Goal: Task Accomplishment & Management: Complete application form

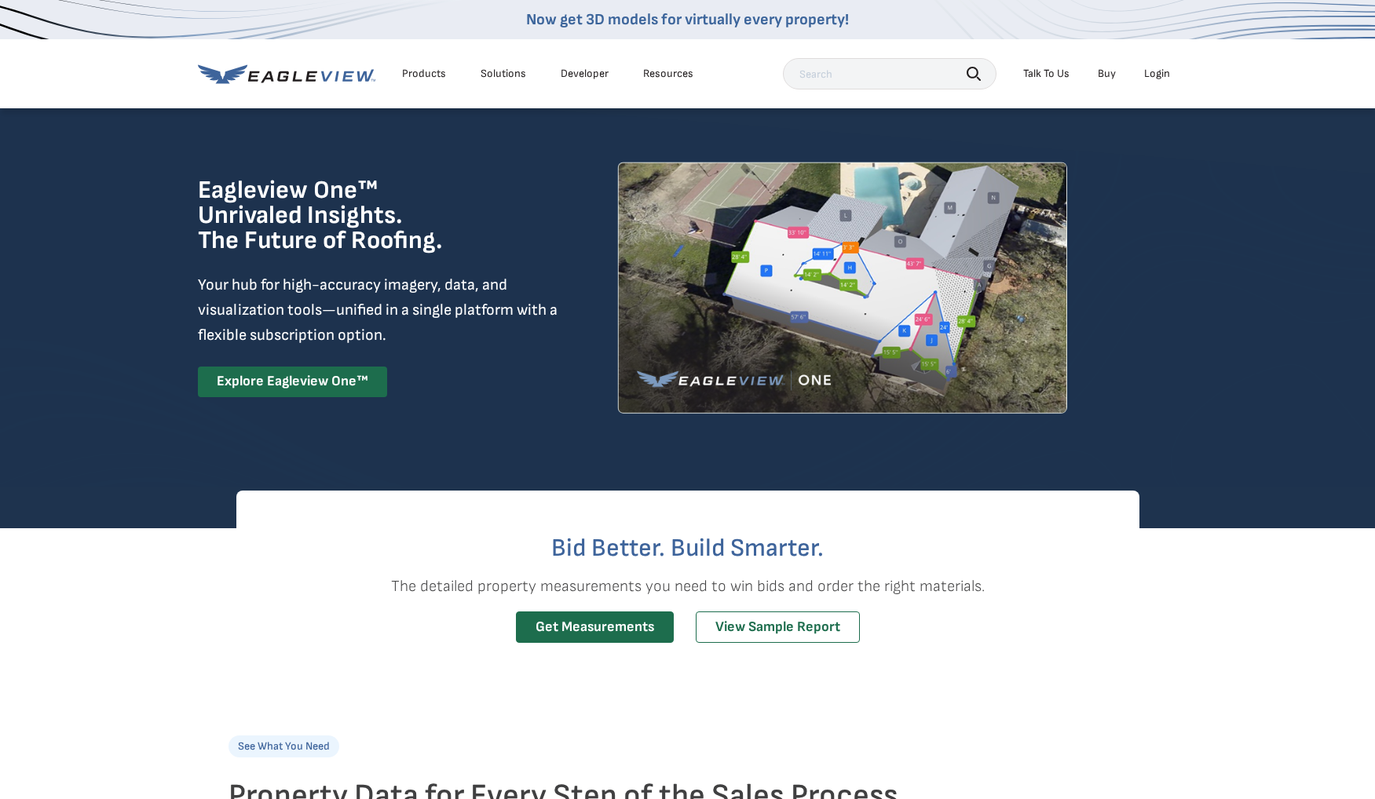
click at [1159, 76] on div "Login" at bounding box center [1157, 74] width 26 height 14
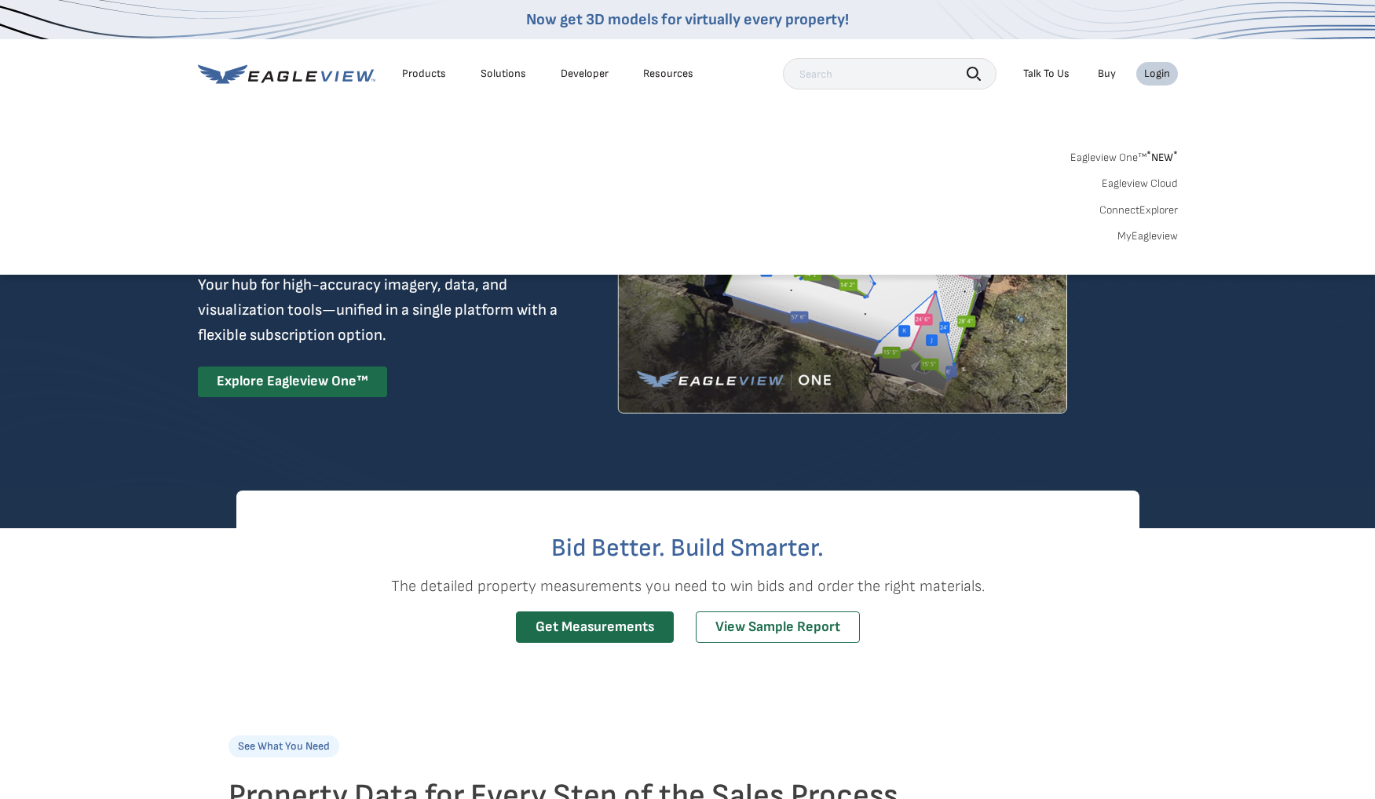
click at [1140, 240] on link "MyEagleview" at bounding box center [1148, 236] width 60 height 14
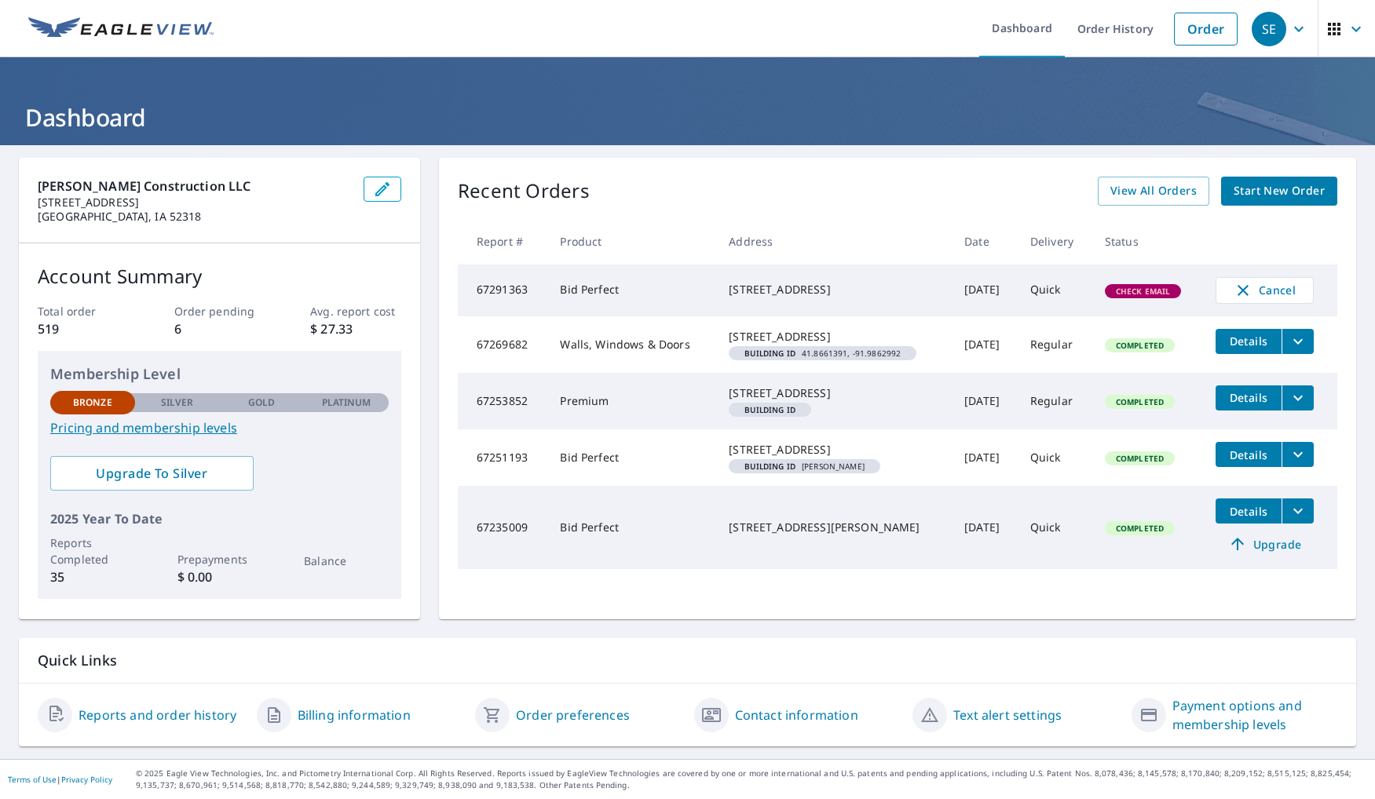
click at [1140, 295] on span "Check Email" at bounding box center [1144, 291] width 74 height 11
click at [985, 290] on td "[DATE]" at bounding box center [985, 291] width 66 height 52
click at [1273, 189] on span "Start New Order" at bounding box center [1279, 191] width 91 height 20
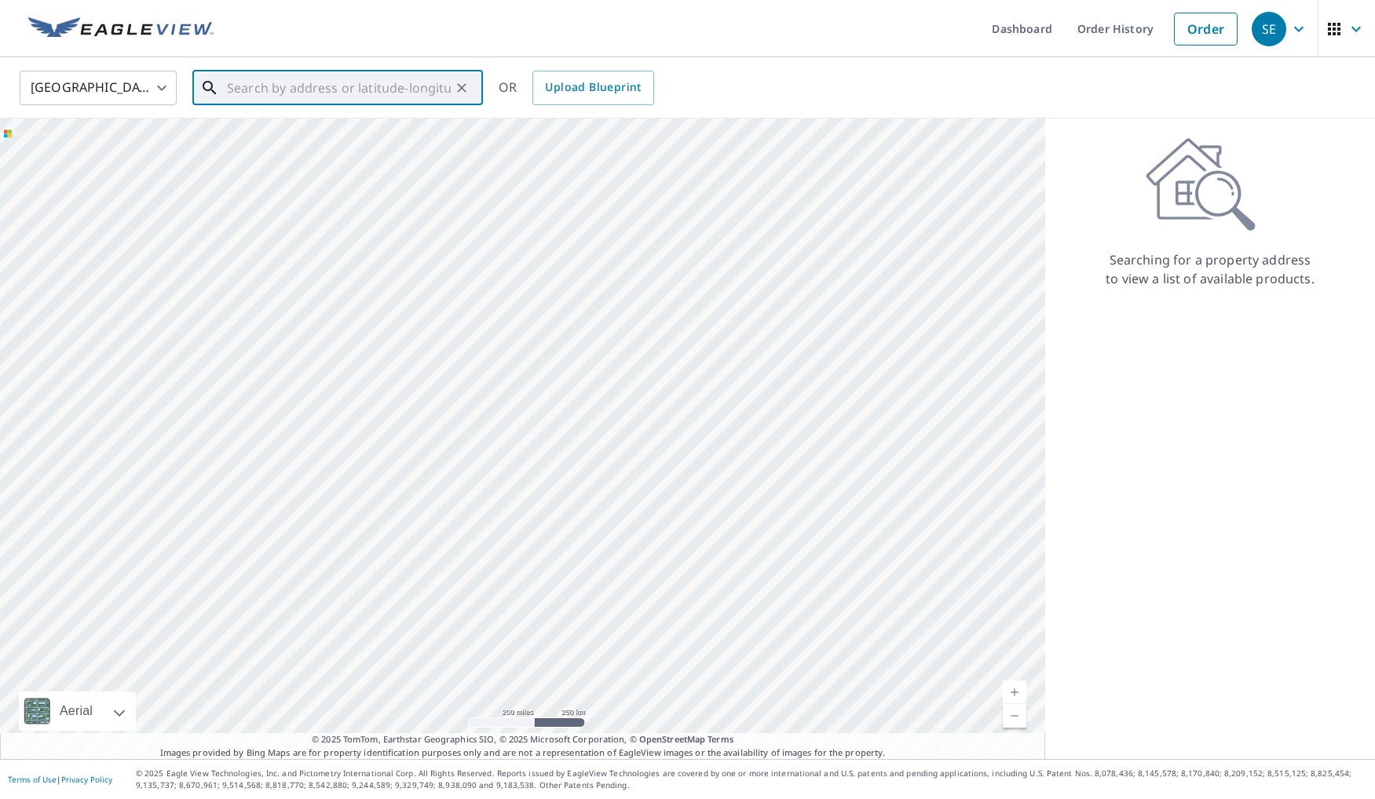
click at [426, 86] on input "text" at bounding box center [339, 88] width 224 height 44
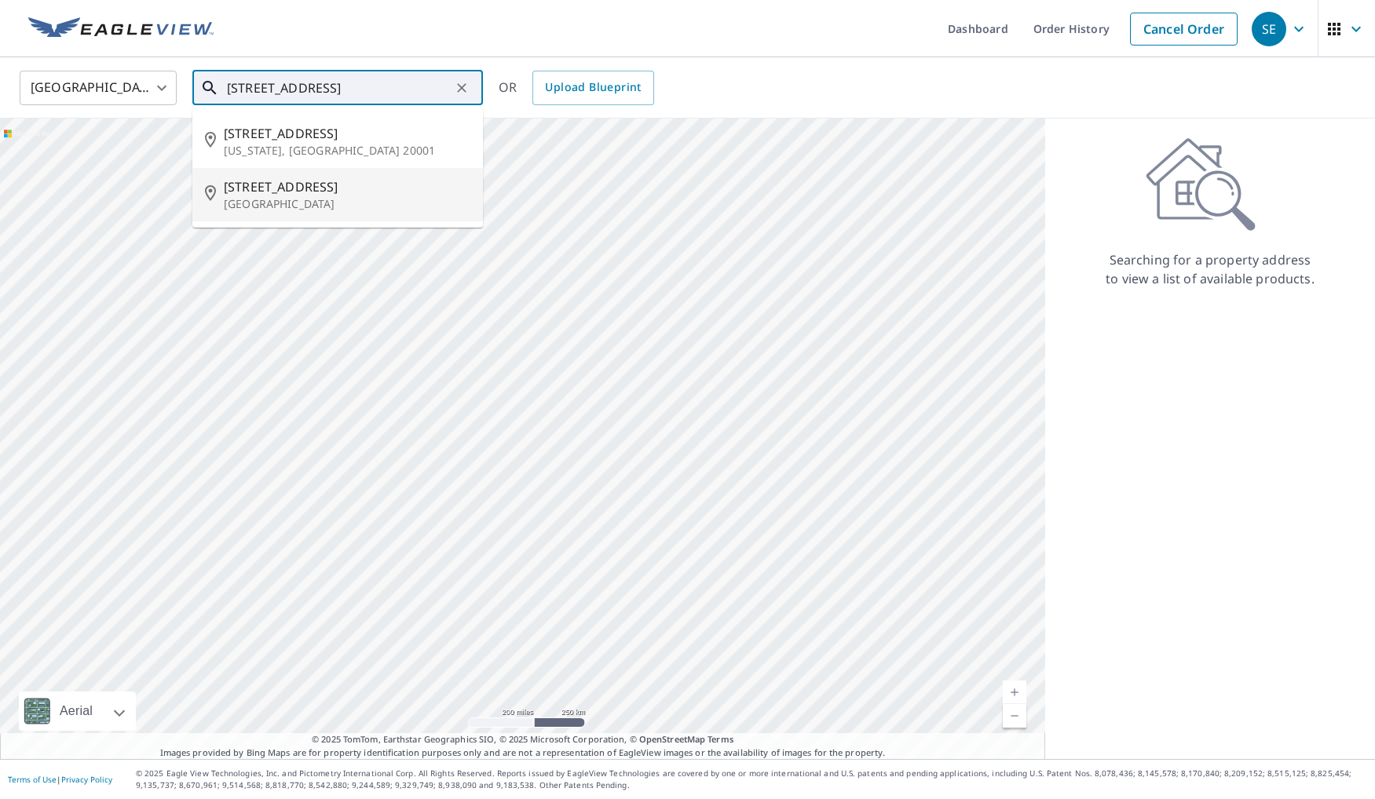
click at [302, 192] on span "[STREET_ADDRESS]" at bounding box center [347, 186] width 247 height 19
type input "[STREET_ADDRESS]"
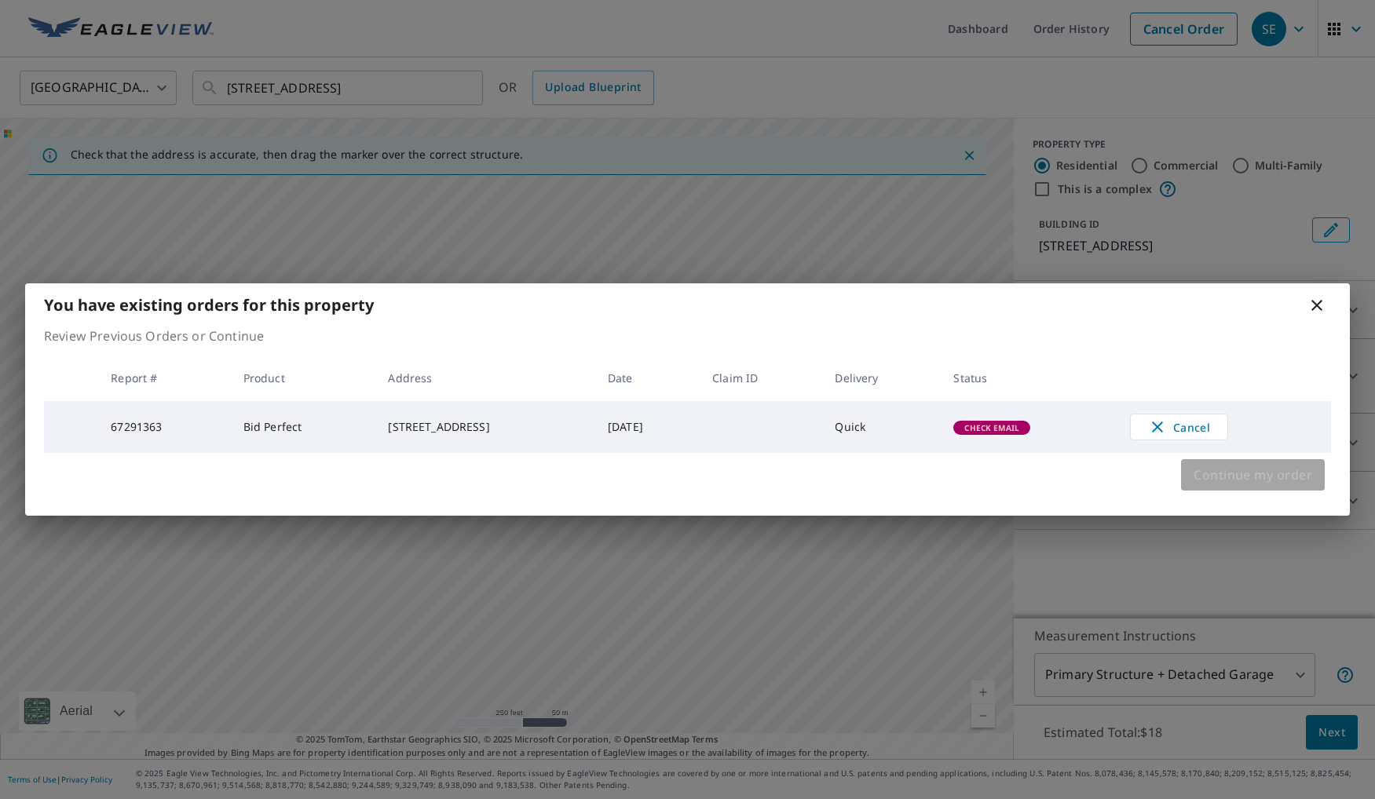
click at [1246, 474] on span "Continue my order" at bounding box center [1253, 475] width 119 height 22
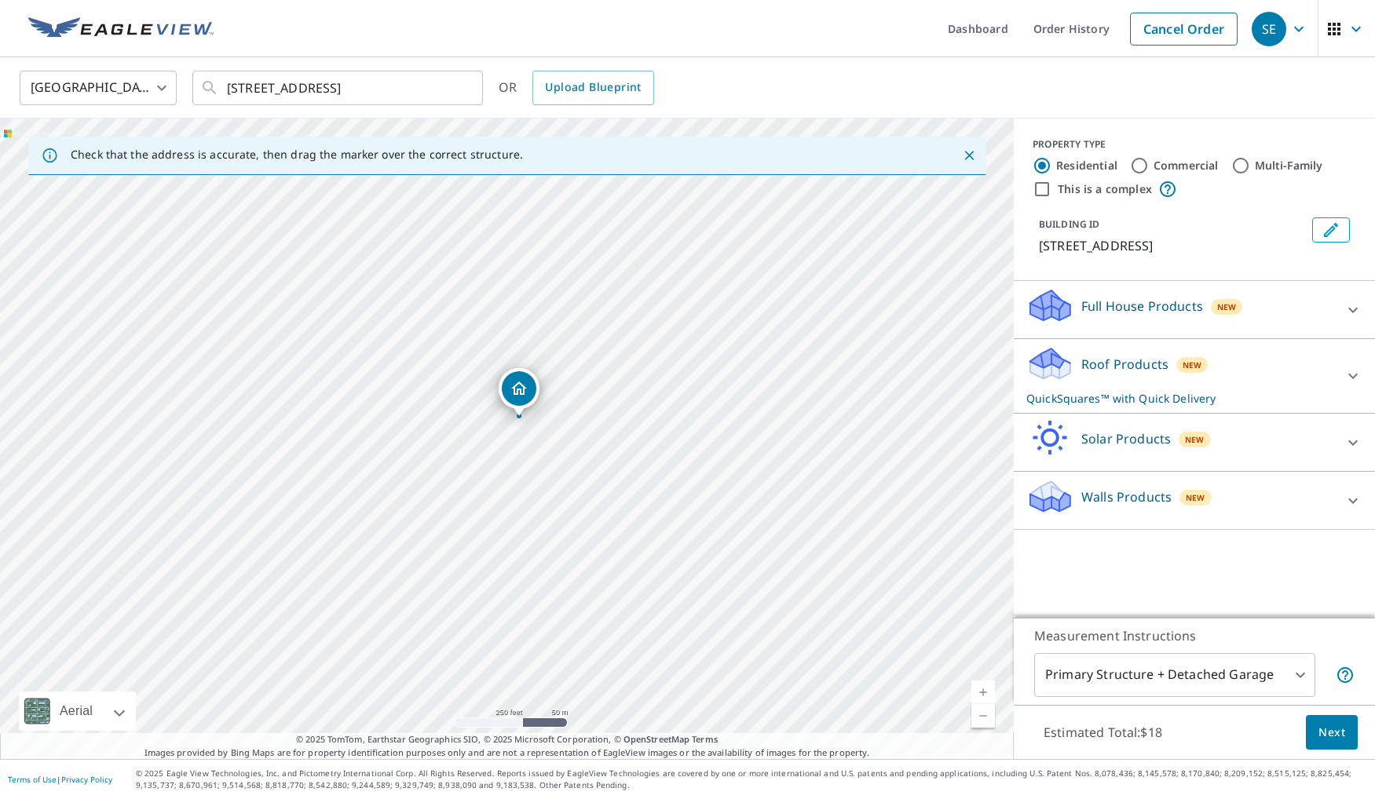
drag, startPoint x: 514, startPoint y: 410, endPoint x: 525, endPoint y: 390, distance: 22.9
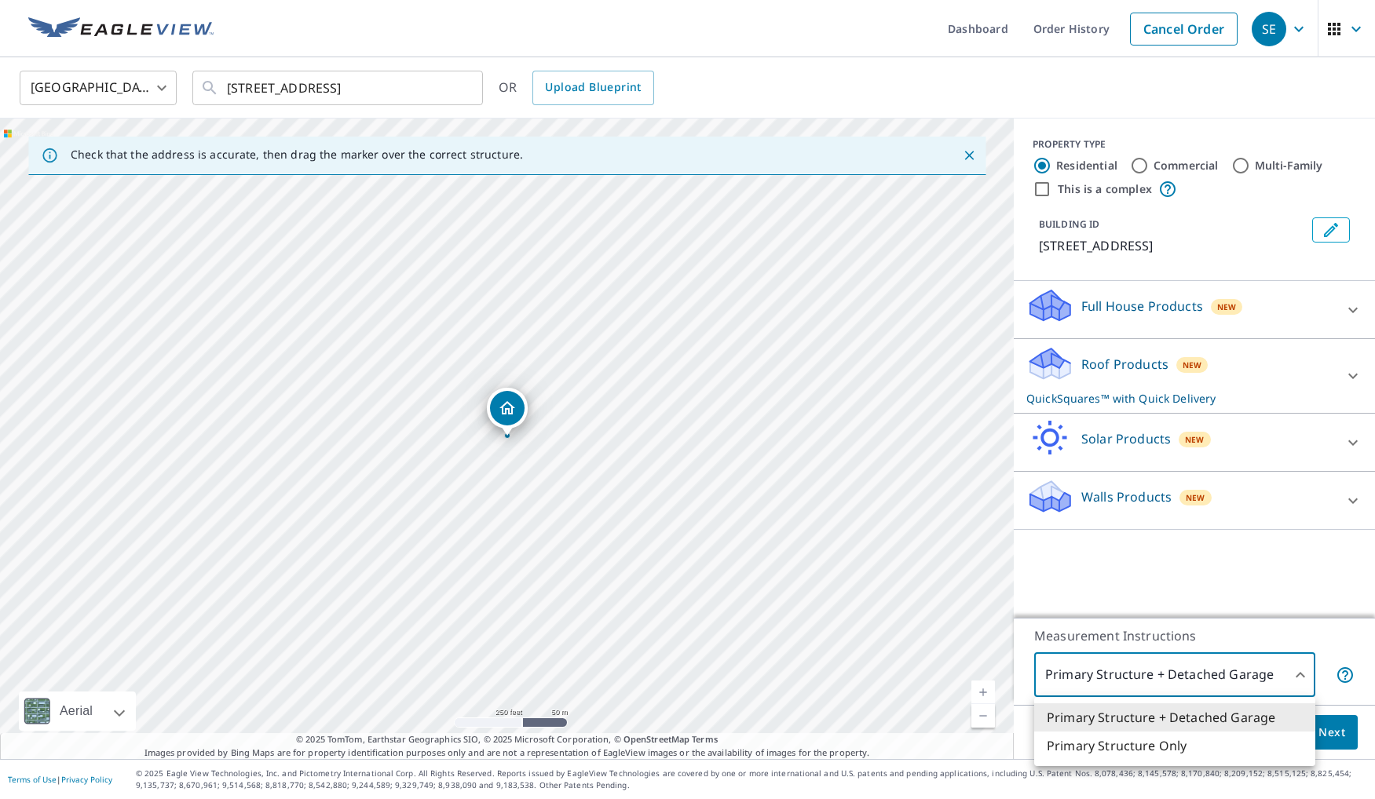
drag, startPoint x: 1108, startPoint y: 672, endPoint x: 1101, endPoint y: 667, distance: 9.0
click at [1105, 669] on body "SE SE Dashboard Order History Cancel Order SE [GEOGRAPHIC_DATA] [GEOGRAPHIC_DAT…" at bounding box center [687, 399] width 1375 height 799
click at [1106, 745] on li "Primary Structure Only" at bounding box center [1174, 746] width 281 height 28
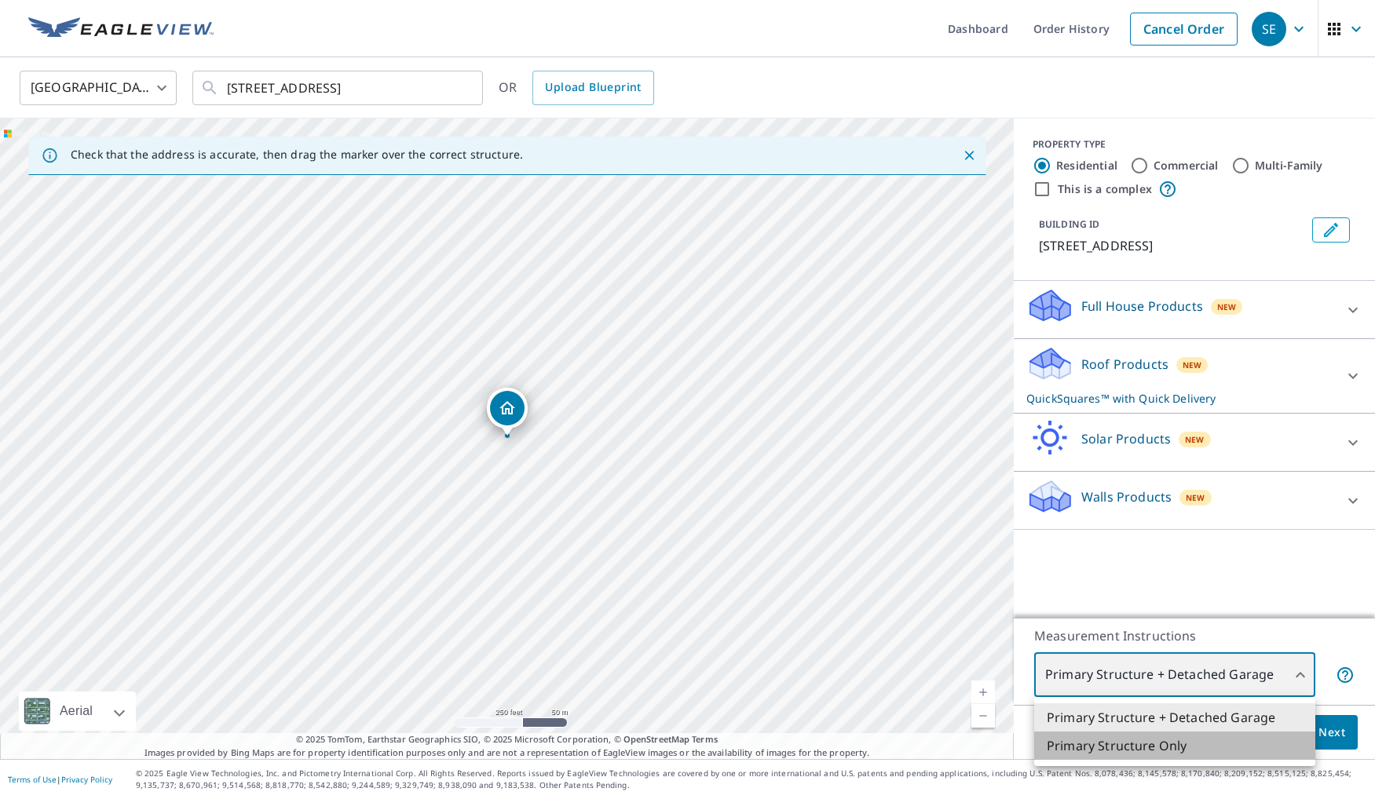
type input "2"
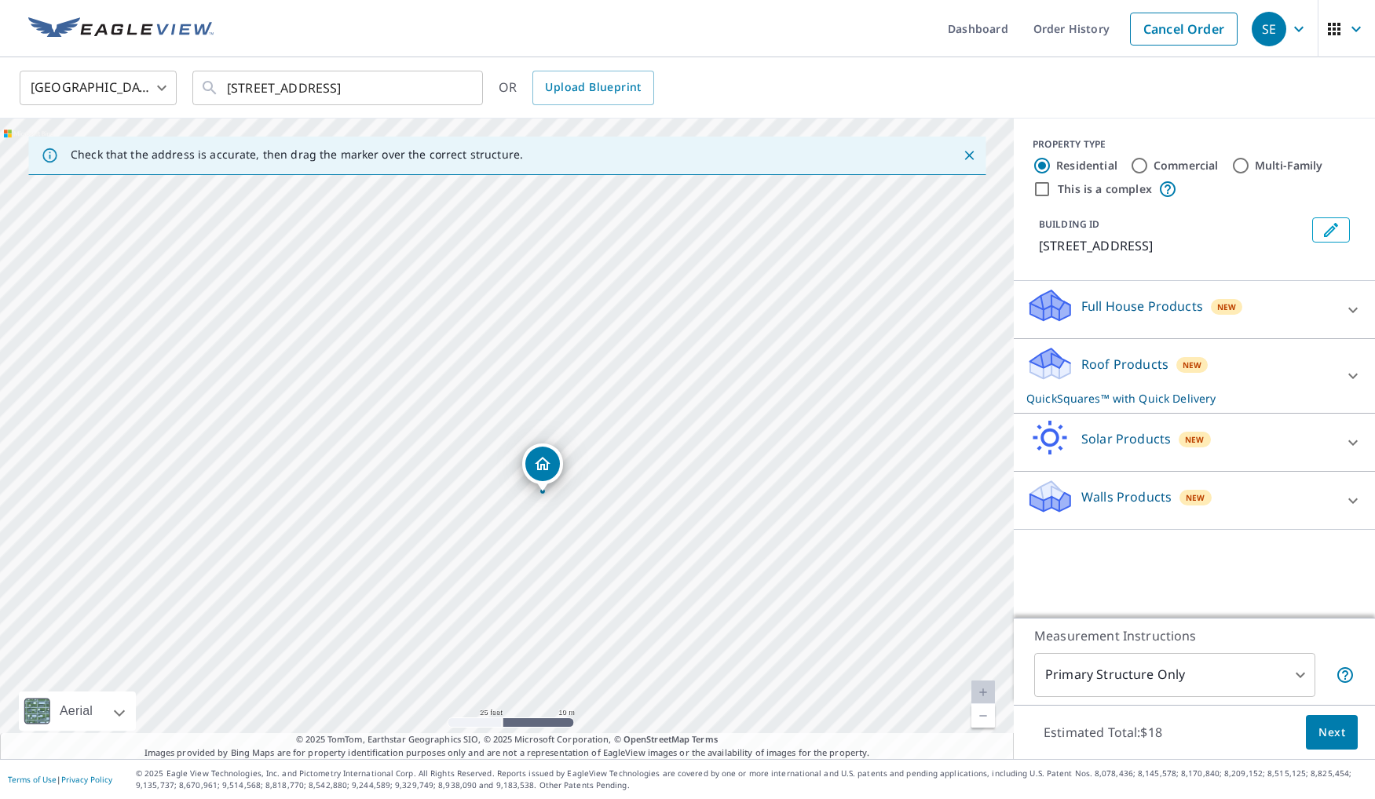
drag, startPoint x: 514, startPoint y: 526, endPoint x: 543, endPoint y: 472, distance: 61.1
drag, startPoint x: 518, startPoint y: 440, endPoint x: 524, endPoint y: 500, distance: 60.7
click at [591, 92] on span "Upload Blueprint" at bounding box center [593, 88] width 96 height 20
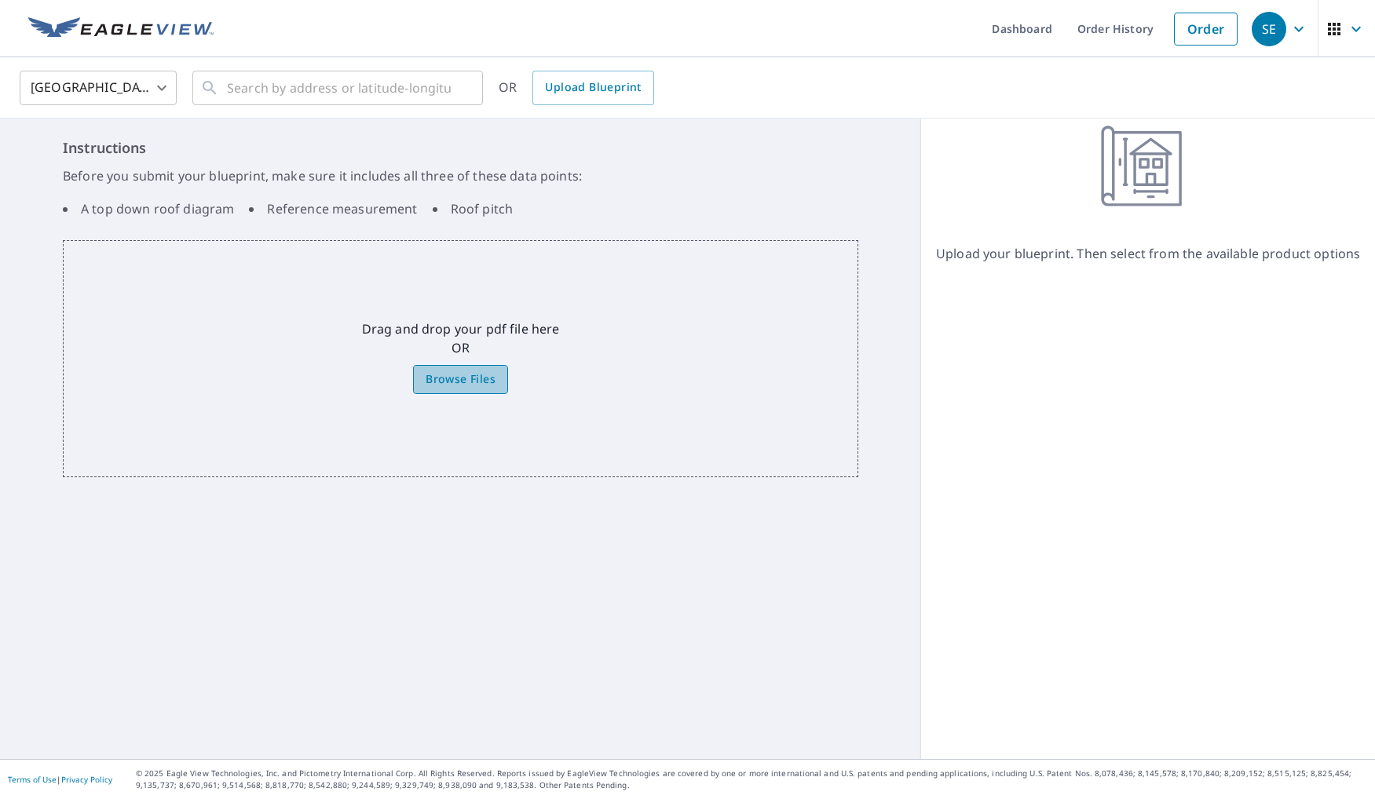
click at [469, 376] on span "Browse Files" at bounding box center [461, 380] width 70 height 20
click at [0, 0] on input "Browse Files" at bounding box center [0, 0] width 0 height 0
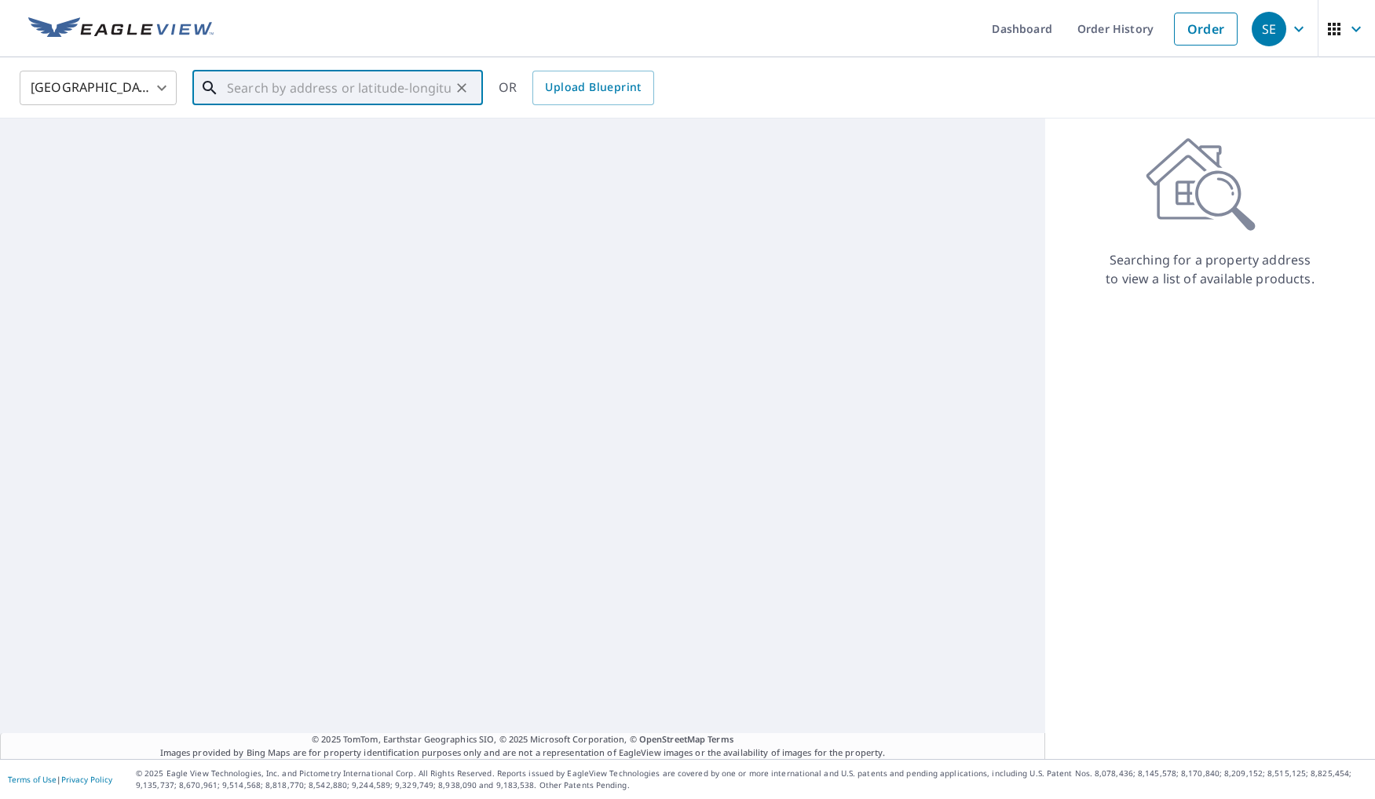
click at [320, 90] on input "text" at bounding box center [339, 88] width 224 height 44
